Goal: Task Accomplishment & Management: Manage account settings

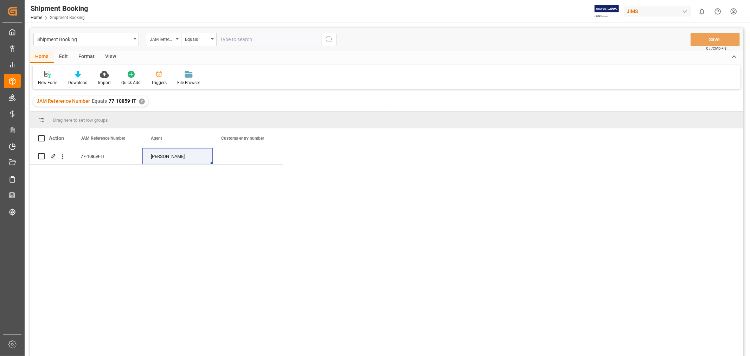
click at [139, 100] on div "✕" at bounding box center [142, 102] width 6 height 6
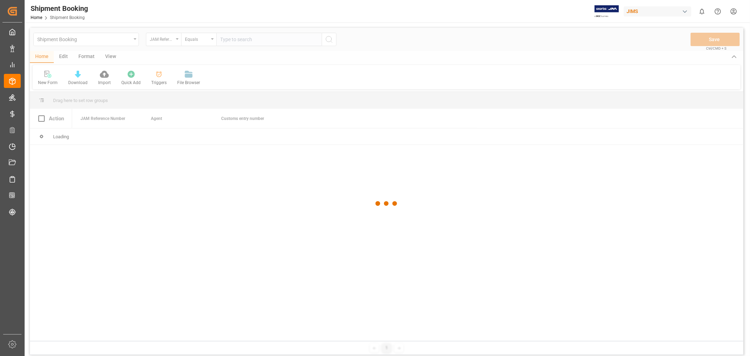
click at [234, 36] on div at bounding box center [387, 204] width 714 height 352
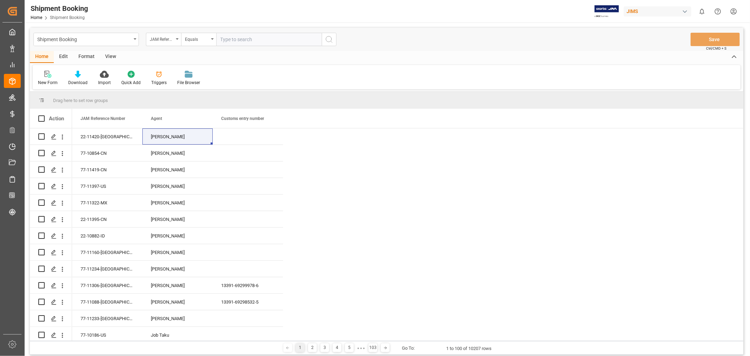
click at [231, 39] on input "text" at bounding box center [269, 39] width 106 height 13
paste input "77-10854-CN"
type input "77-10854-CN"
click at [333, 37] on icon "search button" at bounding box center [329, 39] width 8 height 8
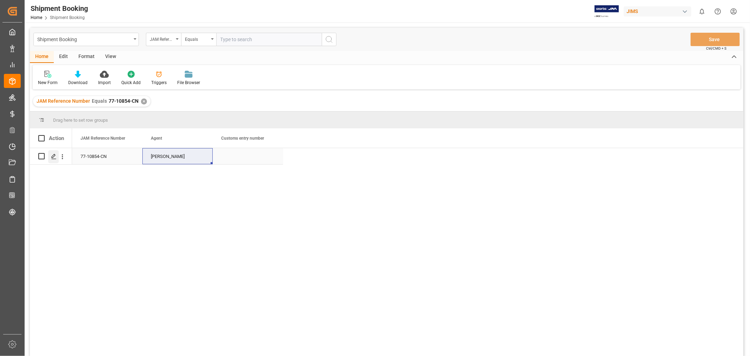
click at [51, 156] on icon "Press SPACE to select this row." at bounding box center [54, 157] width 6 height 6
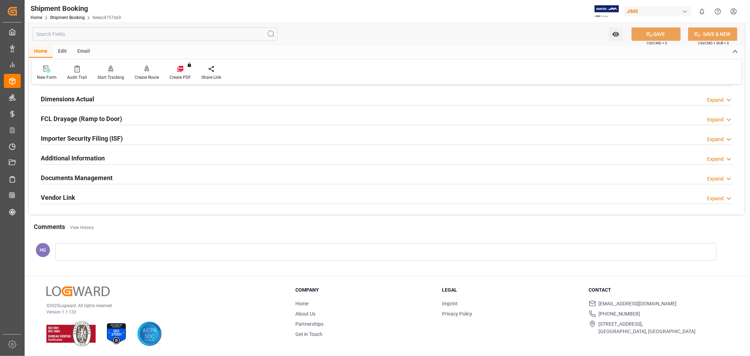
scroll to position [173, 0]
click at [71, 180] on h2 "Documents Management" at bounding box center [77, 177] width 72 height 9
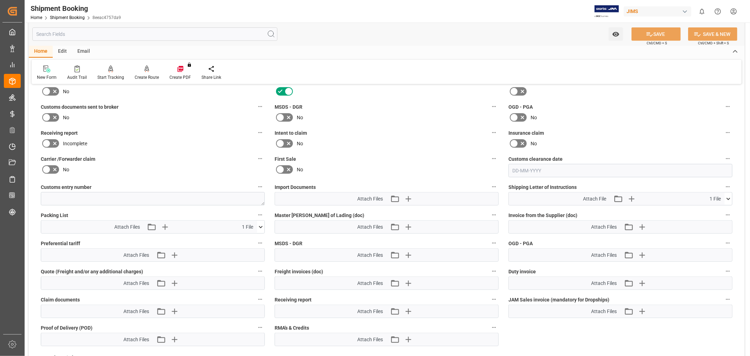
scroll to position [290, 0]
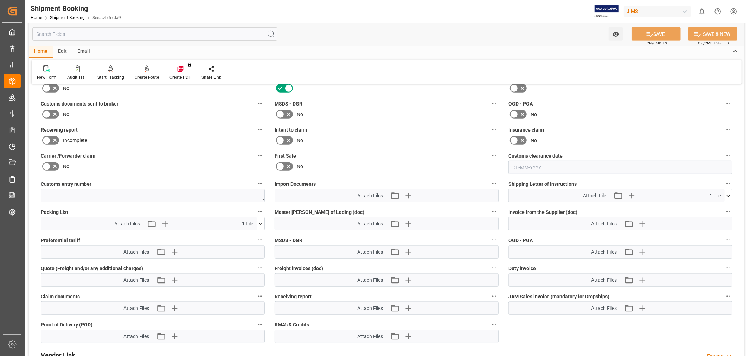
click at [47, 113] on icon at bounding box center [46, 114] width 8 height 8
click at [0, 0] on input "checkbox" at bounding box center [0, 0] width 0 height 0
click at [409, 195] on icon "button" at bounding box center [407, 195] width 11 height 11
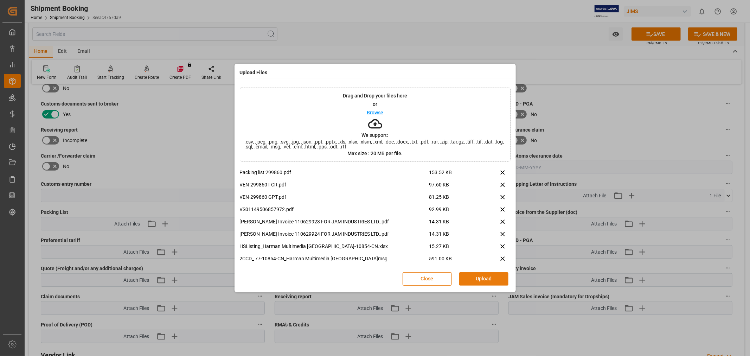
click at [479, 275] on button "Upload" at bounding box center [483, 278] width 49 height 13
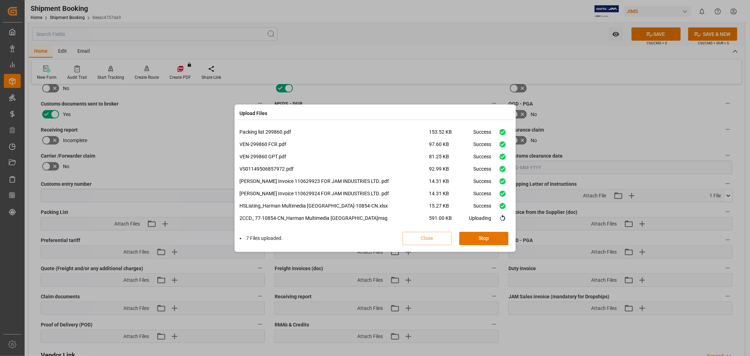
scroll to position [5, 0]
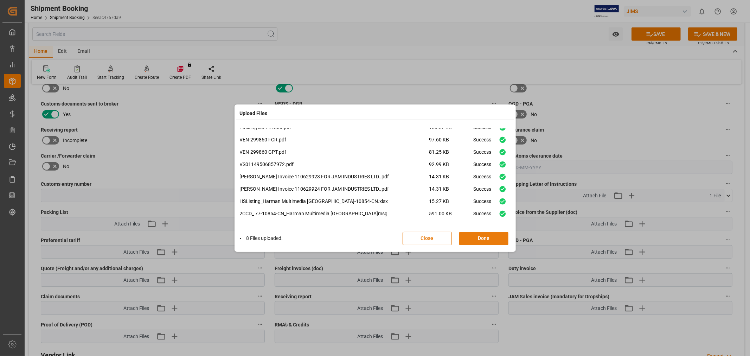
click at [476, 237] on button "Done" at bounding box center [483, 238] width 49 height 13
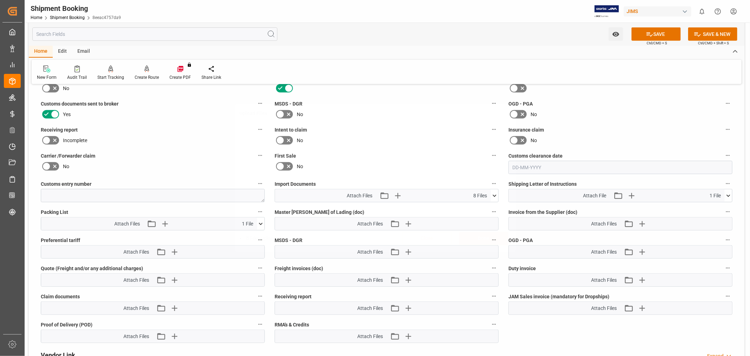
scroll to position [0, 0]
click at [642, 224] on icon "button" at bounding box center [642, 224] width 7 height 7
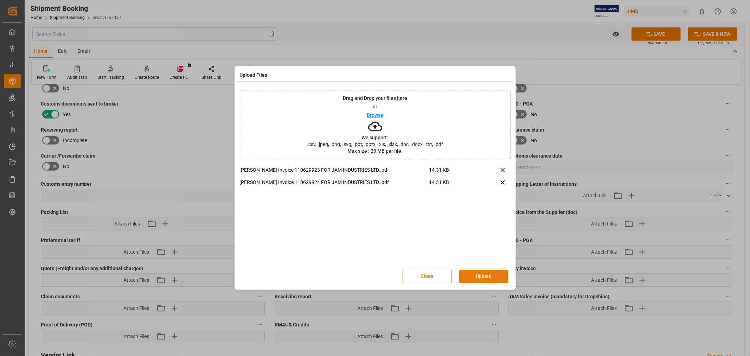
click at [468, 273] on button "Upload" at bounding box center [483, 276] width 49 height 13
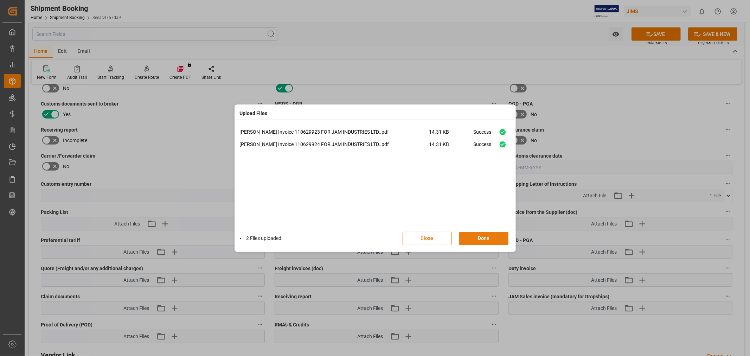
click at [472, 238] on button "Done" at bounding box center [483, 238] width 49 height 13
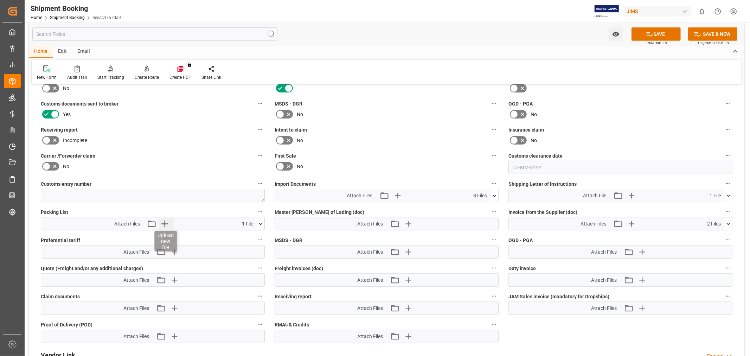
click at [166, 218] on icon "button" at bounding box center [164, 223] width 11 height 11
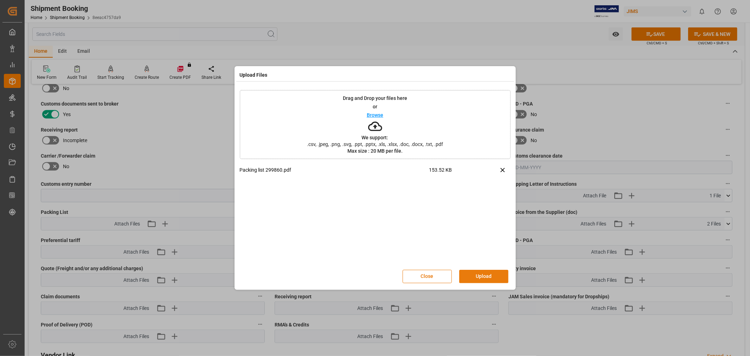
click at [495, 276] on button "Upload" at bounding box center [483, 276] width 49 height 13
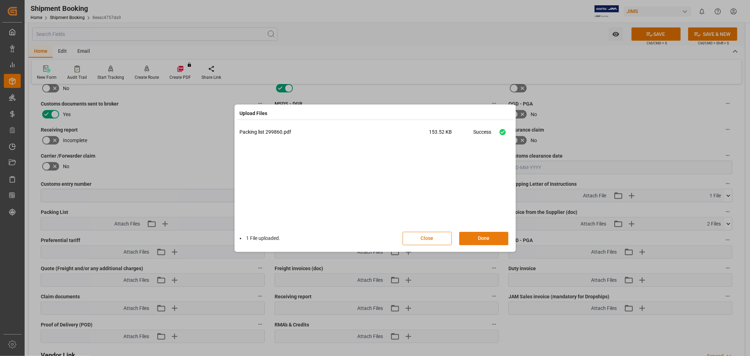
click at [478, 234] on button "Done" at bounding box center [483, 238] width 49 height 13
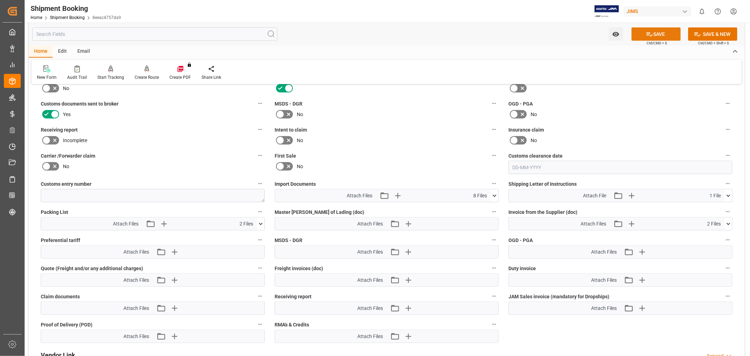
click at [648, 34] on icon at bounding box center [649, 34] width 7 height 7
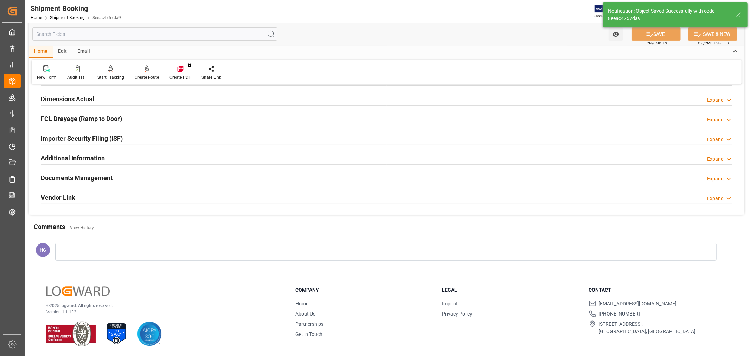
scroll to position [173, 0]
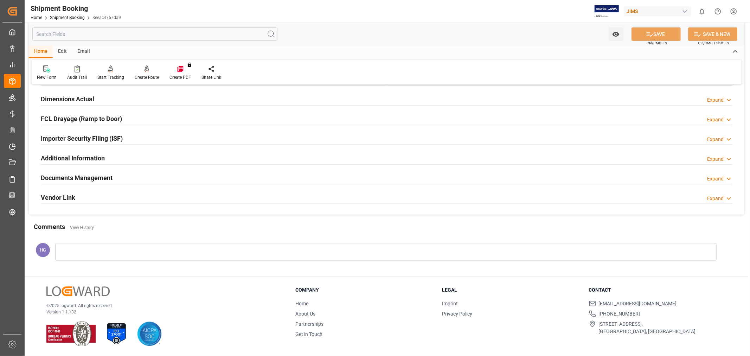
click at [356, 145] on div at bounding box center [387, 145] width 692 height 0
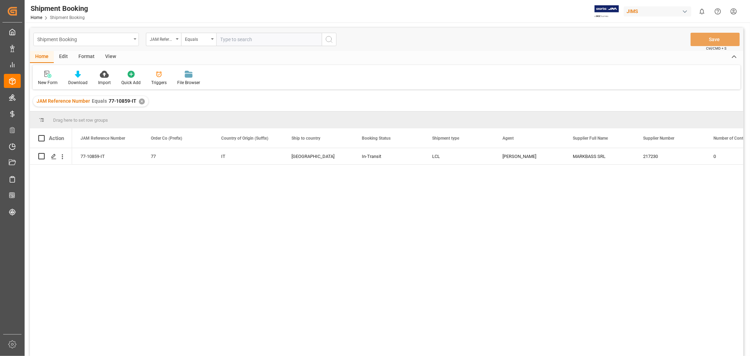
click at [87, 35] on div "Shipment Booking" at bounding box center [84, 38] width 94 height 9
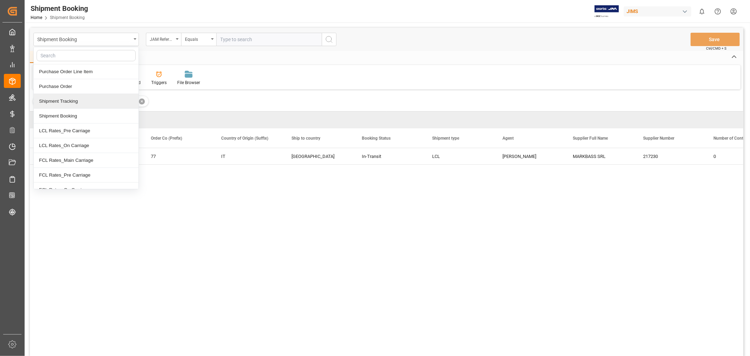
click at [64, 103] on div "Shipment Tracking" at bounding box center [86, 101] width 105 height 15
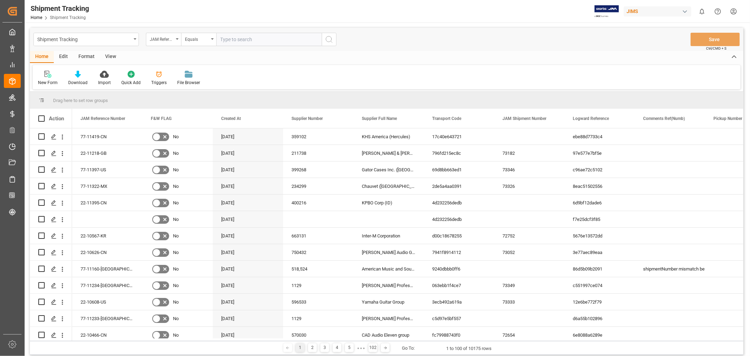
click at [248, 39] on input "text" at bounding box center [269, 39] width 106 height 13
paste input "77-10854-CN"
type input "77-10854-CN"
click at [335, 39] on button "search button" at bounding box center [329, 39] width 15 height 13
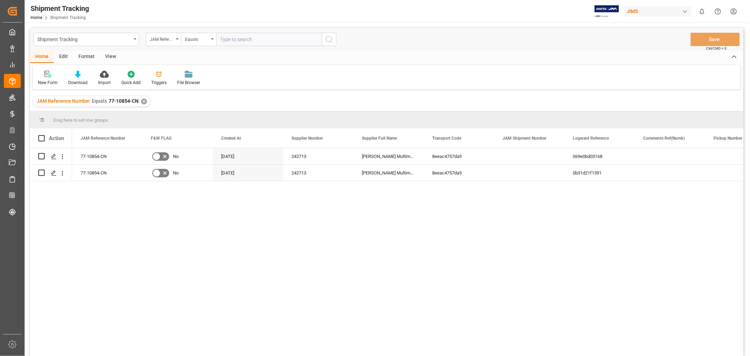
click at [109, 56] on div "View" at bounding box center [110, 57] width 21 height 12
click at [44, 81] on div "Default" at bounding box center [45, 83] width 14 height 6
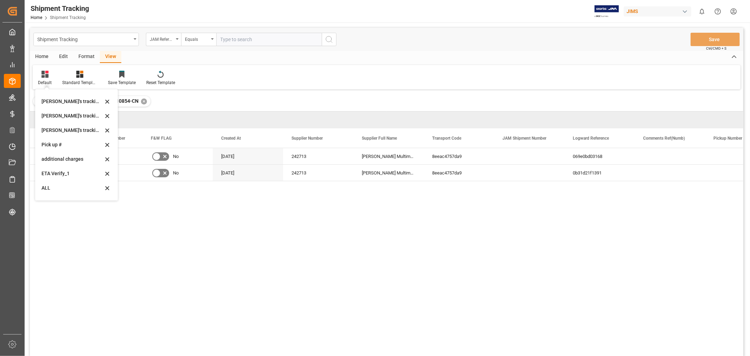
scroll to position [154, 0]
click at [58, 118] on div "[PERSON_NAME]'s tracking all_sample" at bounding box center [73, 118] width 62 height 7
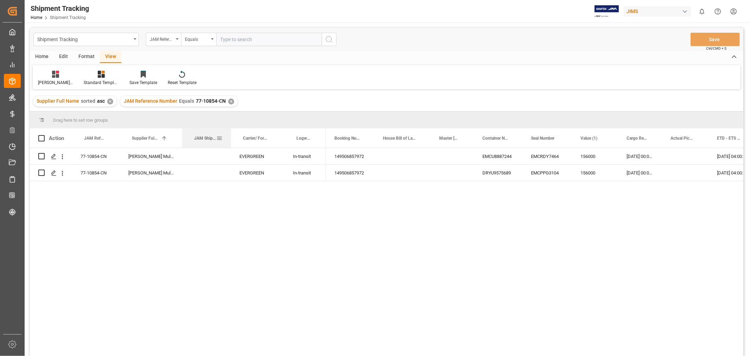
drag, startPoint x: 212, startPoint y: 131, endPoint x: 231, endPoint y: 129, distance: 18.7
click at [231, 129] on div at bounding box center [231, 137] width 3 height 19
click at [203, 159] on div "Press SPACE to select this row." at bounding box center [206, 156] width 49 height 16
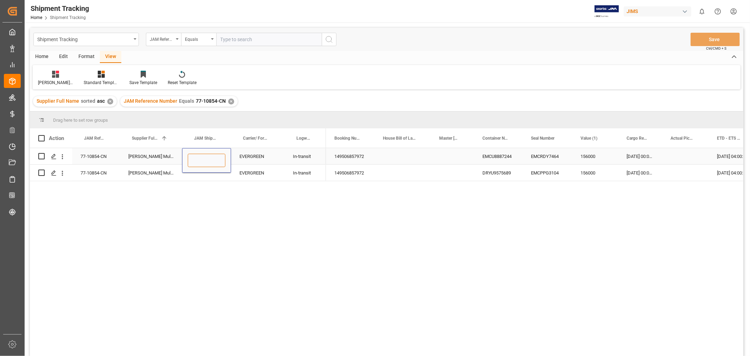
click at [203, 159] on input "Press SPACE to select this row." at bounding box center [207, 160] width 38 height 13
type input "73351"
click at [202, 174] on div "Press SPACE to select this row." at bounding box center [206, 173] width 49 height 16
click at [201, 174] on input "Press SPACE to select this row." at bounding box center [207, 168] width 38 height 13
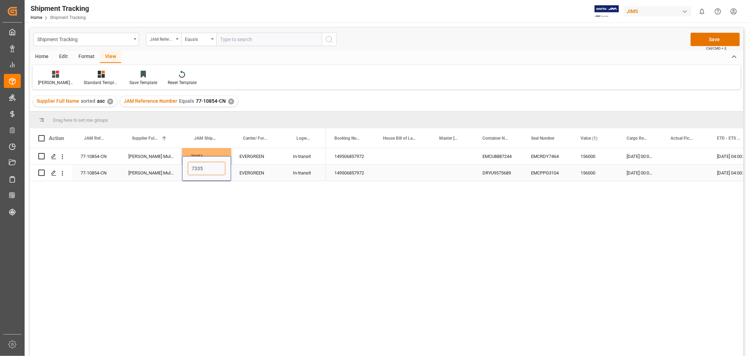
type input "73352"
click at [253, 171] on div "EVERGREEN" at bounding box center [257, 173] width 53 height 16
click at [700, 36] on button "Save" at bounding box center [715, 39] width 49 height 13
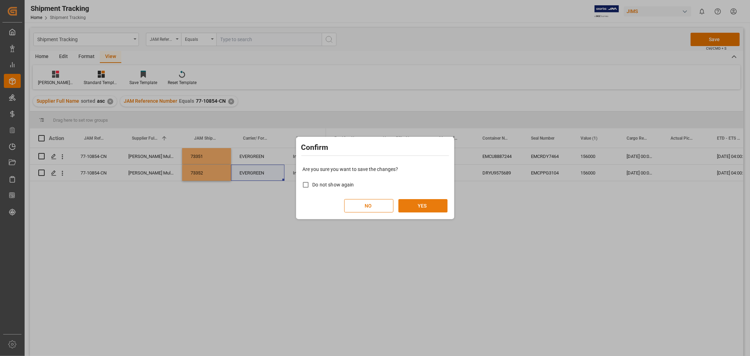
click at [412, 208] on button "YES" at bounding box center [423, 205] width 49 height 13
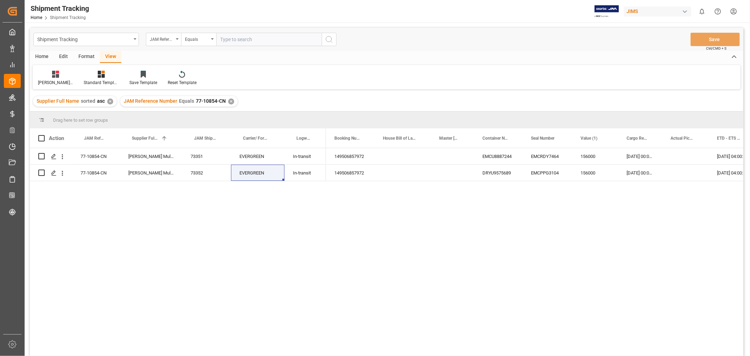
click at [381, 224] on div "149506857972 EMCU8887244 EMCRDY7464 156000 [DATE] 00:00:00 [DATE] 04:00:00 [DAT…" at bounding box center [535, 254] width 418 height 212
click at [90, 154] on div "77-10854-CN" at bounding box center [96, 156] width 48 height 16
click at [148, 268] on div "77-10854-CN [PERSON_NAME] Multimedia [GEOGRAPHIC_DATA] 73351 EVERGREEN In-trans…" at bounding box center [387, 253] width 714 height 210
click at [356, 222] on div "149506857972 EMCU8887244 EMCRDY7464 156000 [DATE] 00:00:00 [DATE] 04:00:00 [DAT…" at bounding box center [535, 254] width 418 height 212
click at [394, 315] on div "149506857972 EMCU8887244 EMCRDY7464 156000 [DATE] 00:00:00 [DATE] 04:00:00 [DAT…" at bounding box center [535, 254] width 418 height 212
